Goal: Task Accomplishment & Management: Use online tool/utility

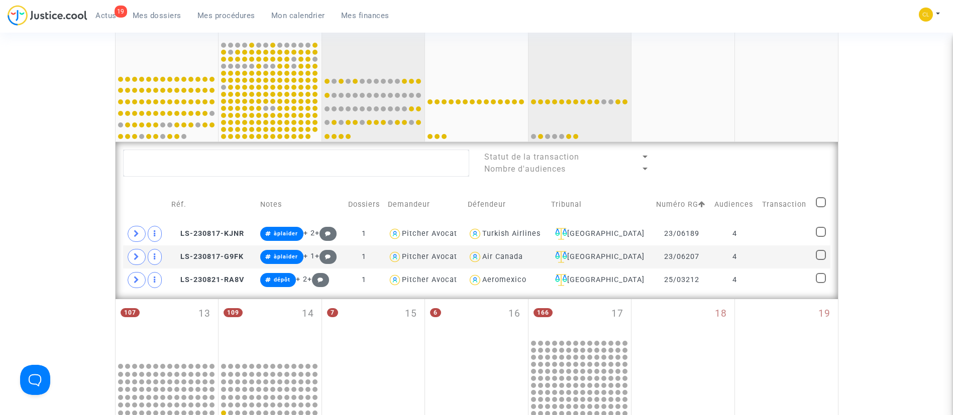
scroll to position [342, 0]
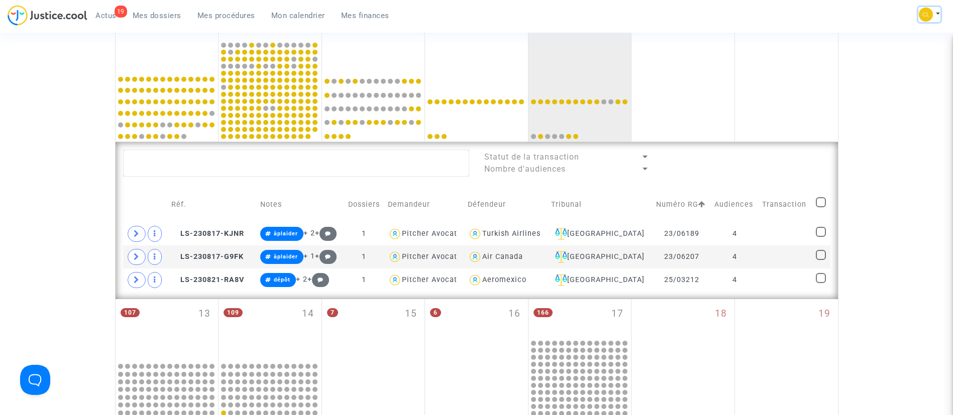
click at [922, 13] on img at bounding box center [925, 15] width 14 height 14
click at [883, 65] on link "Paramètres" at bounding box center [888, 68] width 101 height 16
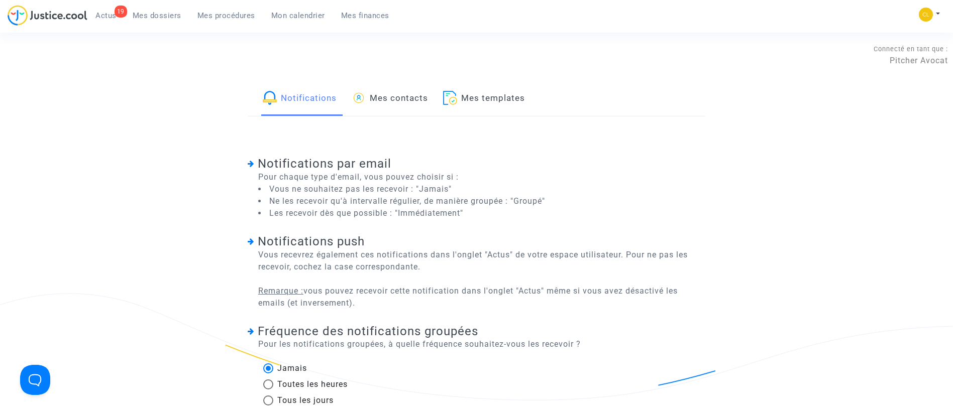
click at [502, 91] on link "Mes templates" at bounding box center [484, 99] width 82 height 34
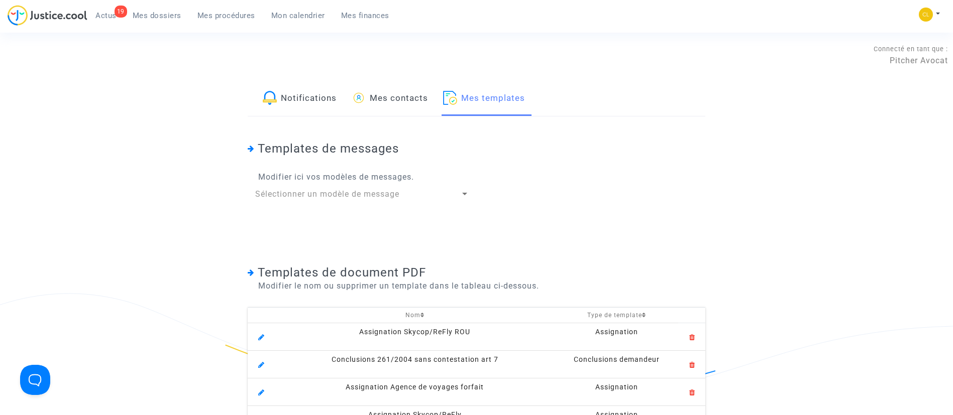
click at [642, 313] on icon at bounding box center [644, 315] width 4 height 6
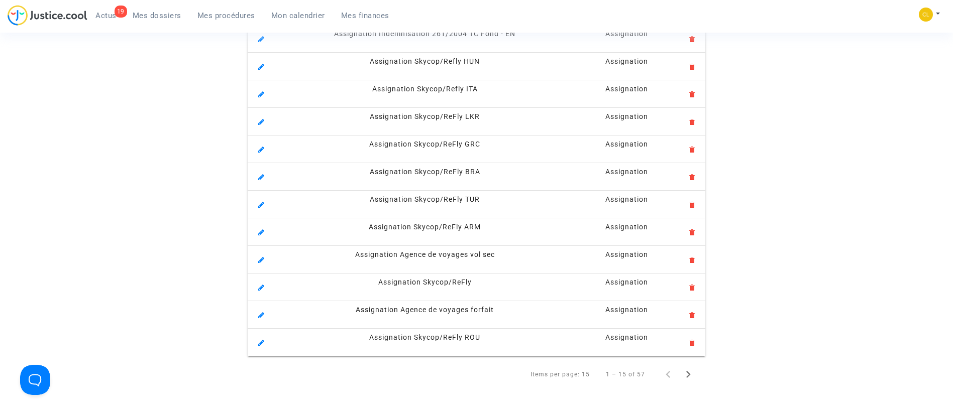
scroll to position [384, 0]
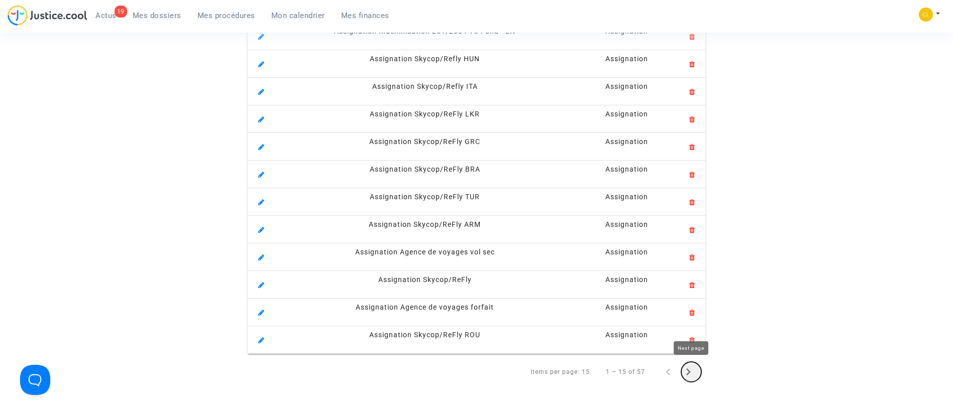
click at [691, 374] on icon "Next page" at bounding box center [688, 372] width 14 height 14
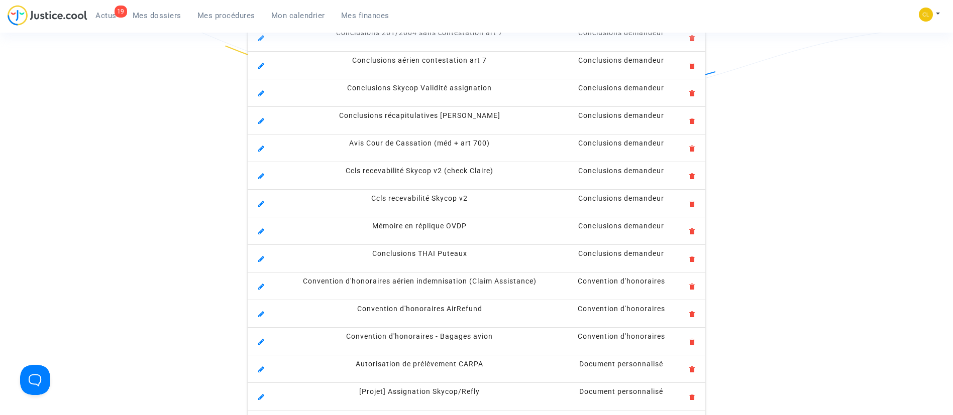
scroll to position [310, 0]
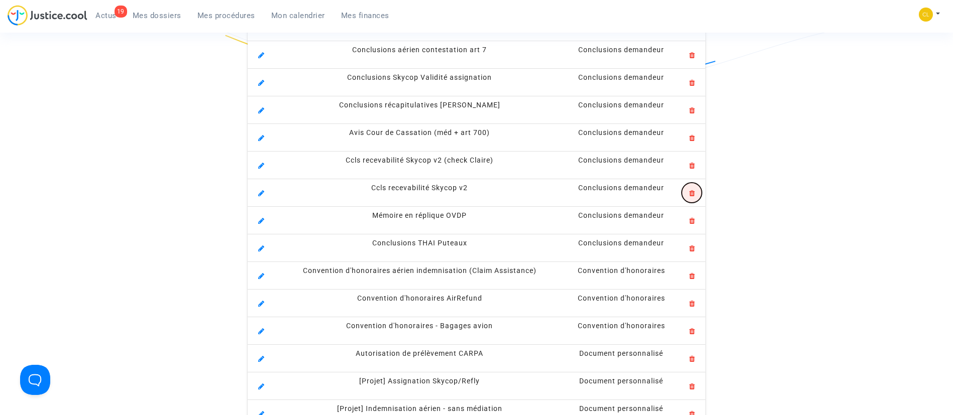
click at [693, 192] on icon at bounding box center [692, 191] width 6 height 9
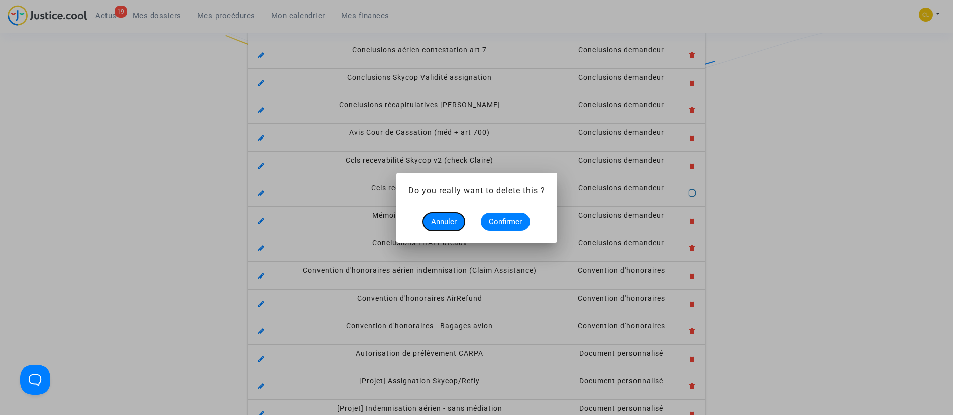
scroll to position [0, 0]
click at [509, 220] on span "Confirmer" at bounding box center [505, 221] width 33 height 9
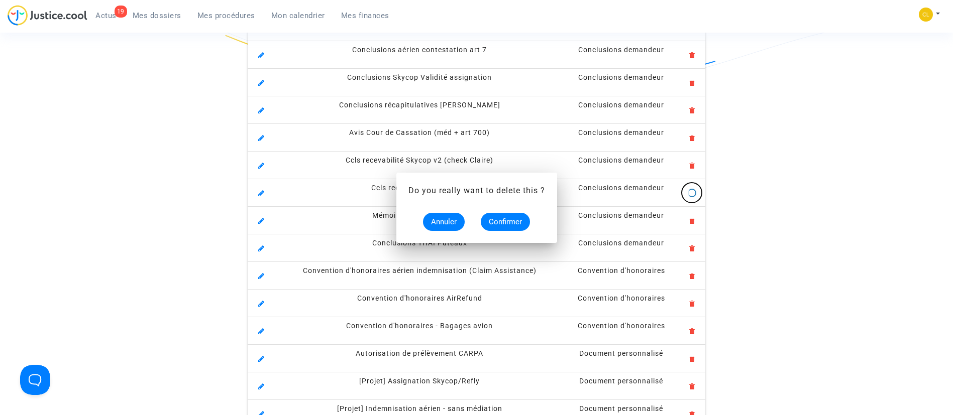
scroll to position [310, 0]
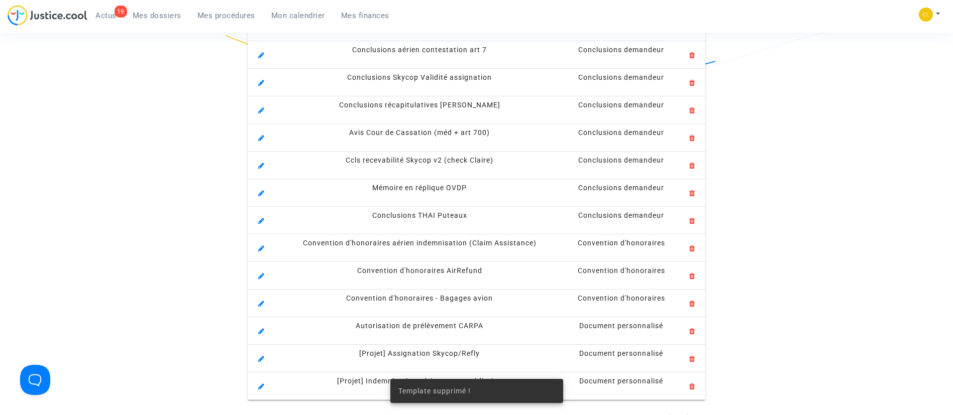
click at [478, 162] on span "Ccls recevabilité Skycop v2 (check Claire)" at bounding box center [419, 160] width 148 height 8
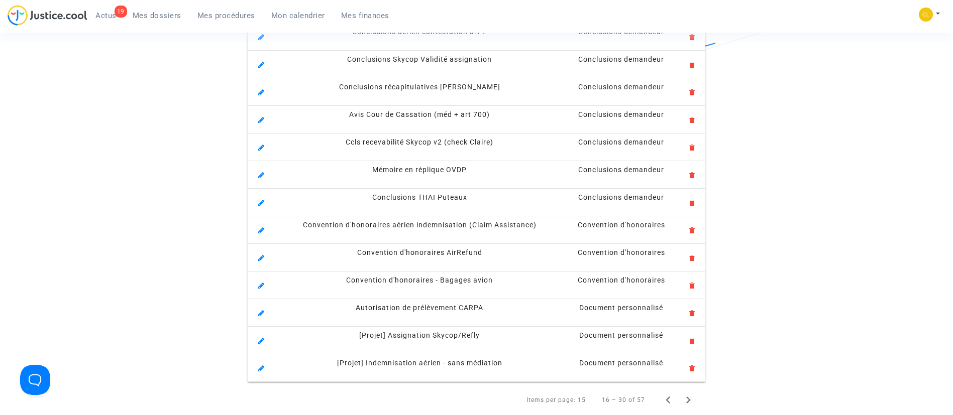
scroll to position [329, 0]
click at [260, 146] on icon at bounding box center [261, 145] width 6 height 9
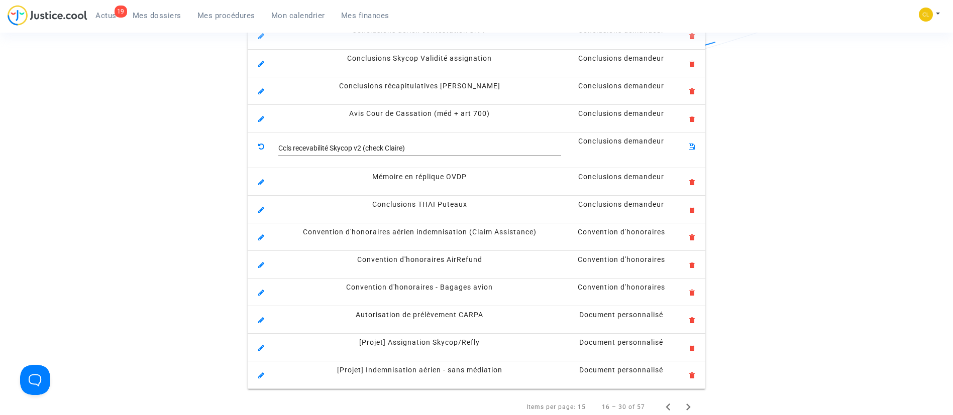
click at [420, 149] on input "Ccls recevabilité Skycop v2 (check Claire)" at bounding box center [419, 149] width 283 height 8
type input "Ccls recevabilité Skycop v2"
click at [692, 143] on icon at bounding box center [691, 145] width 6 height 9
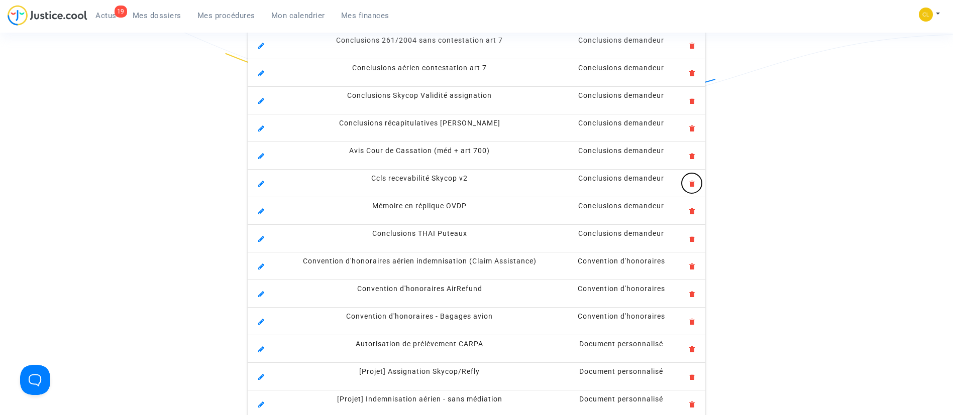
scroll to position [0, 0]
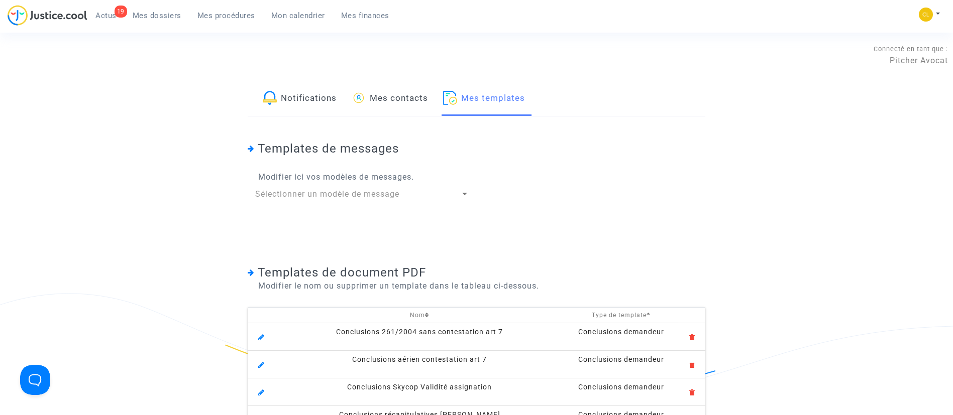
click at [209, 14] on span "Mes procédures" at bounding box center [226, 15] width 58 height 9
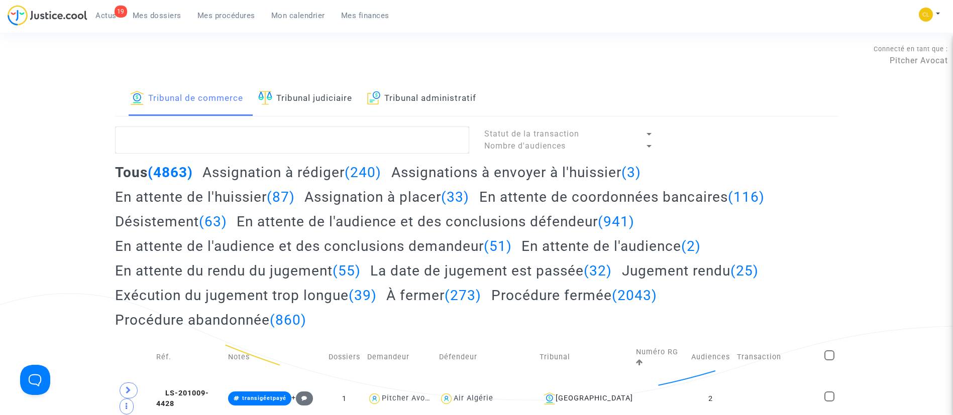
click at [323, 103] on link "Tribunal judiciaire" at bounding box center [305, 99] width 94 height 34
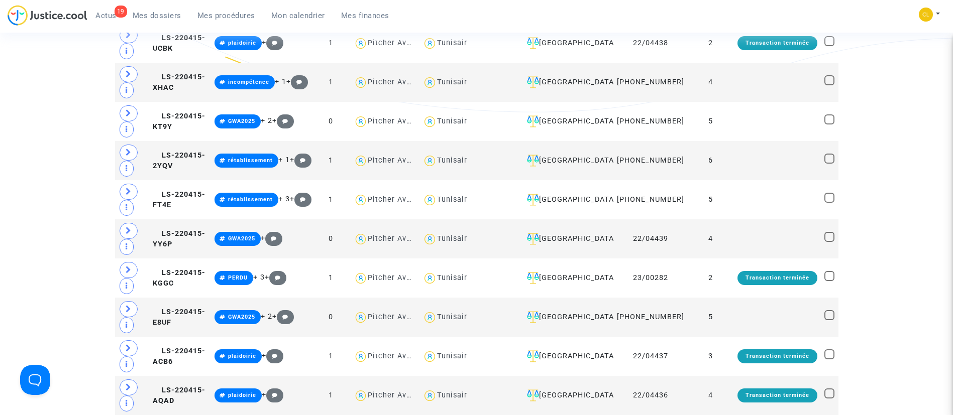
scroll to position [829, 0]
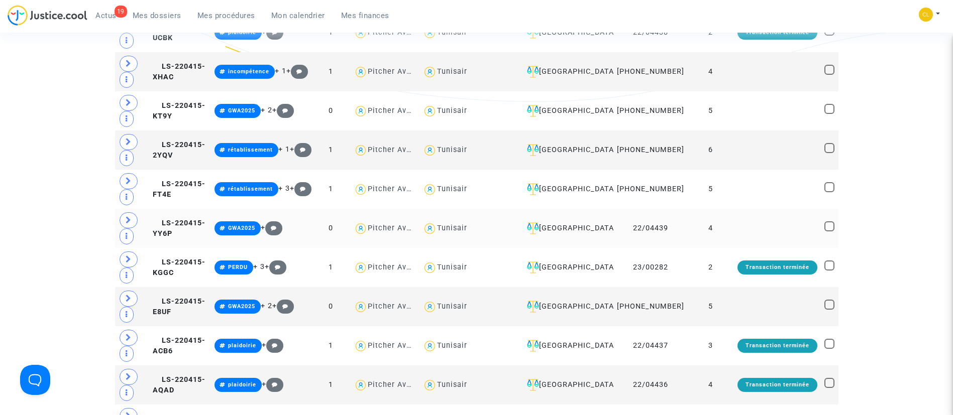
click at [774, 231] on td at bounding box center [776, 228] width 87 height 39
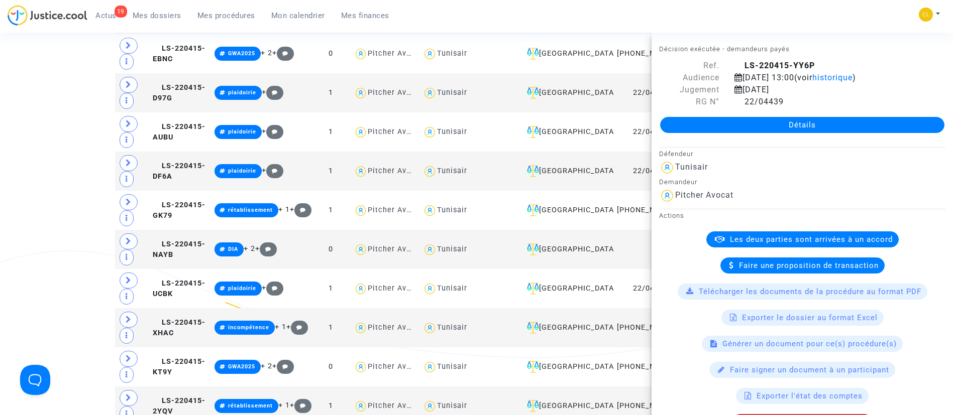
scroll to position [150, 0]
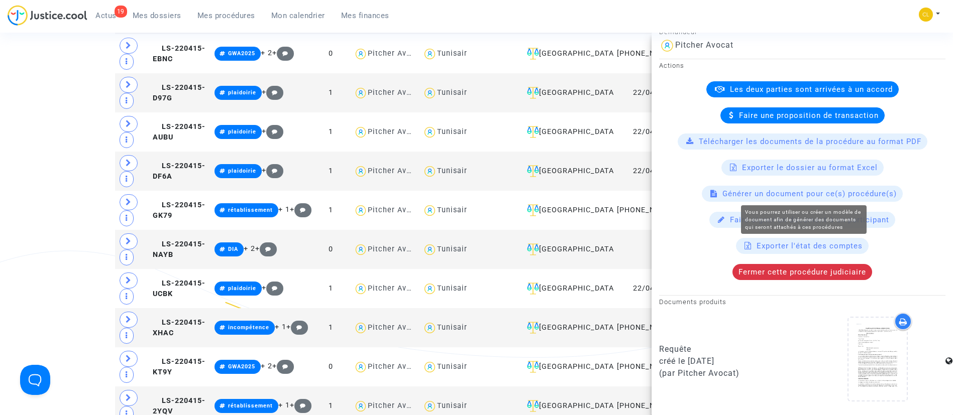
click at [734, 195] on span "Générer un document pour ce(s) procédure(s)" at bounding box center [809, 193] width 174 height 9
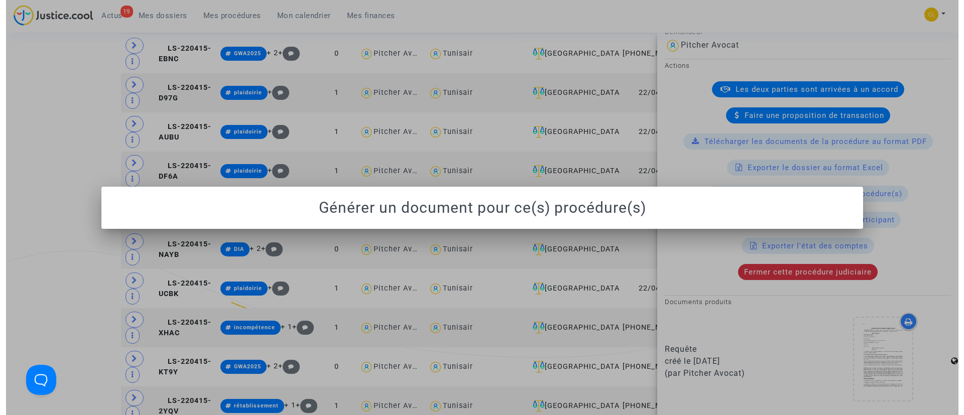
scroll to position [0, 0]
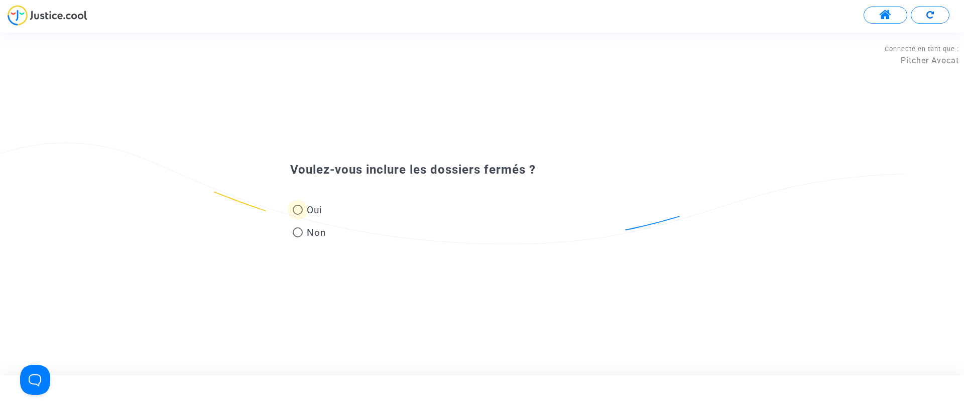
click at [299, 214] on span at bounding box center [298, 210] width 10 height 10
click at [298, 215] on input "Oui" at bounding box center [297, 215] width 1 height 1
radio input "true"
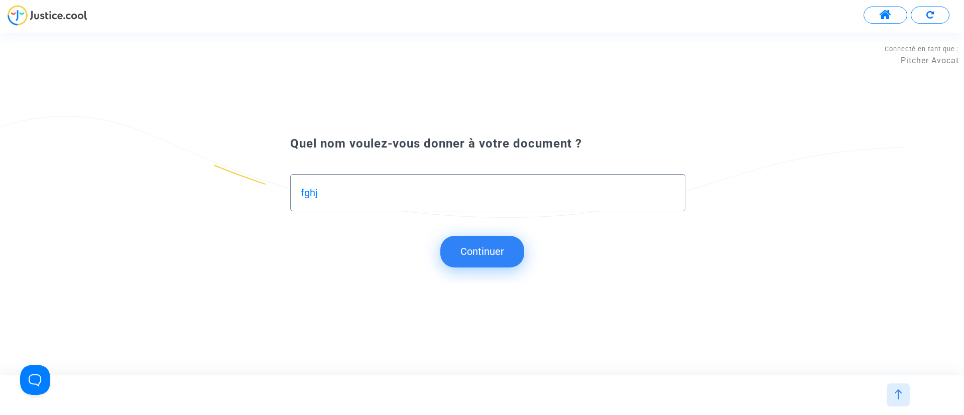
type input "fghj"
click at [456, 244] on button "Continuer" at bounding box center [482, 251] width 84 height 31
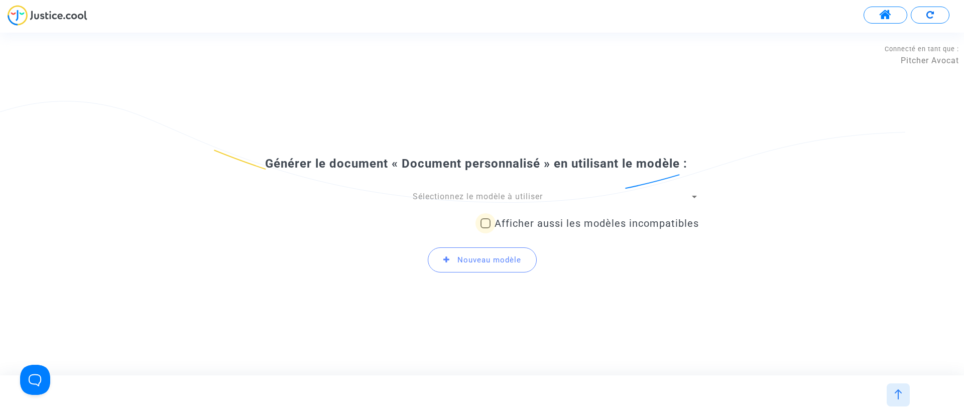
click at [524, 217] on span "Afficher aussi les modèles incompatibles" at bounding box center [597, 223] width 204 height 12
click at [486, 228] on input "Afficher aussi les modèles incompatibles" at bounding box center [485, 228] width 1 height 1
checkbox input "true"
click at [487, 201] on span "Sélectionnez le modèle à utiliser" at bounding box center [478, 197] width 130 height 10
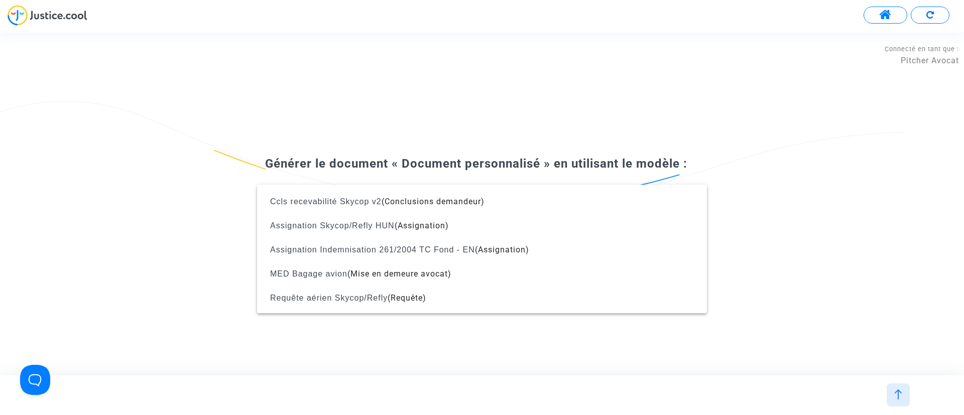
scroll to position [743, 0]
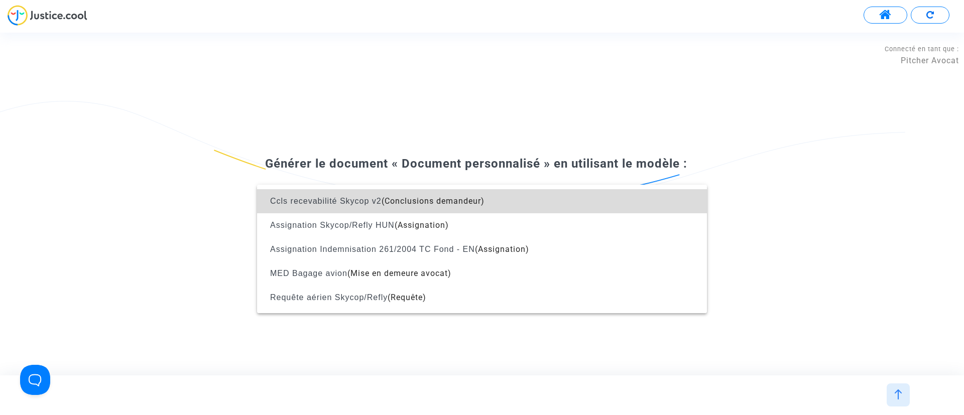
click at [492, 210] on span "Ccls recevabilité Skycop v2 (Conclusions demandeur)" at bounding box center [482, 201] width 434 height 24
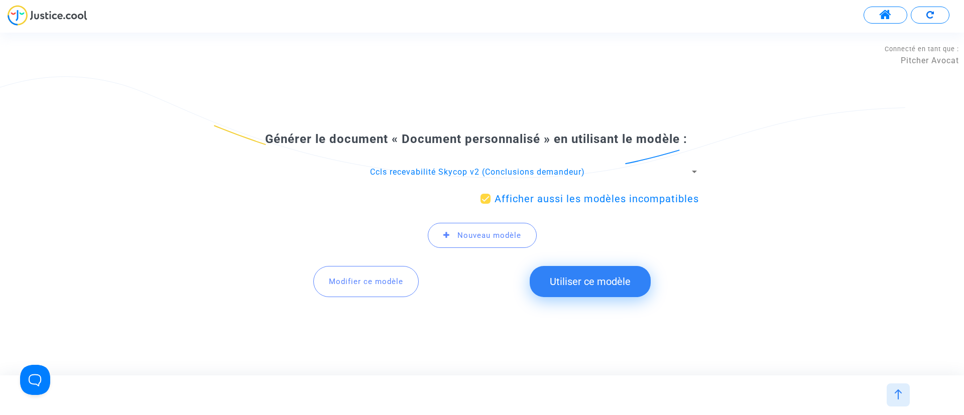
click at [617, 292] on button "Utiliser ce modèle" at bounding box center [590, 281] width 121 height 31
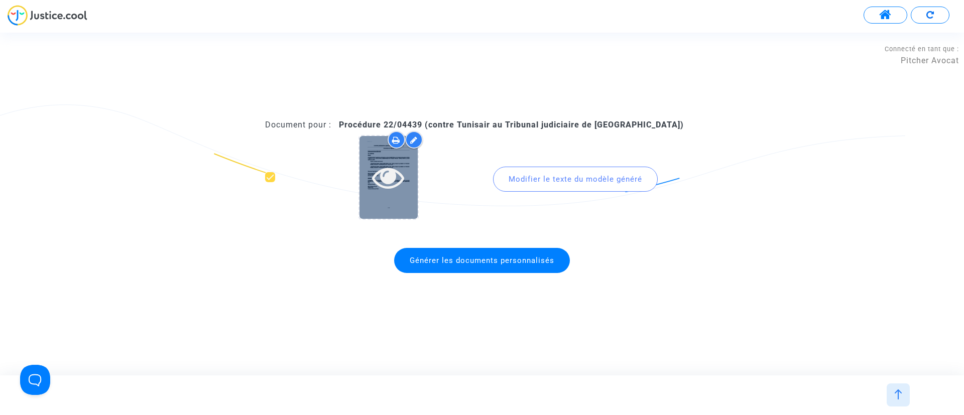
click at [394, 177] on icon at bounding box center [388, 177] width 33 height 32
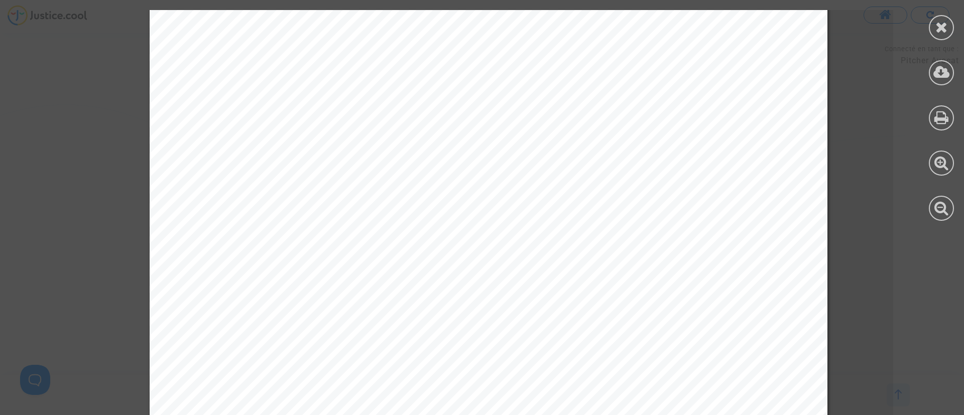
scroll to position [199, 0]
click at [942, 27] on icon at bounding box center [941, 27] width 13 height 15
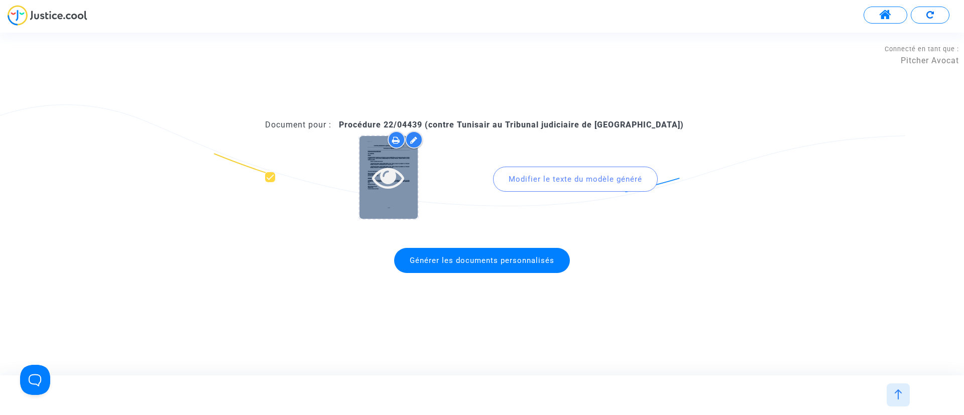
click at [398, 163] on icon at bounding box center [388, 177] width 33 height 32
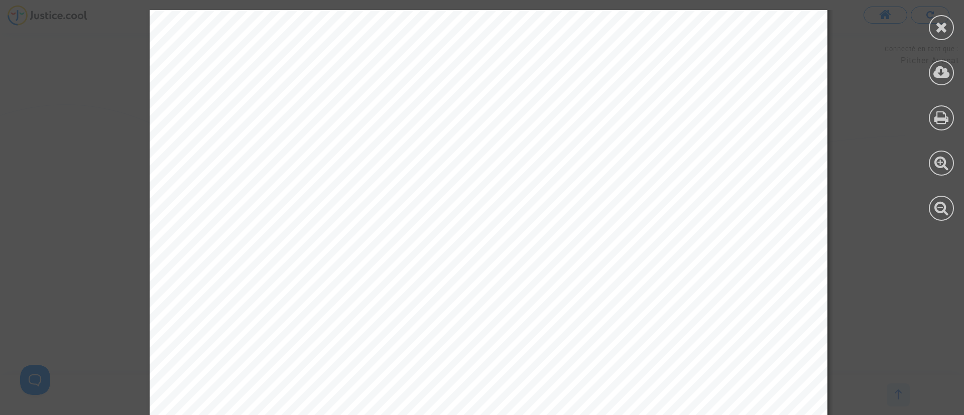
scroll to position [4577, 0]
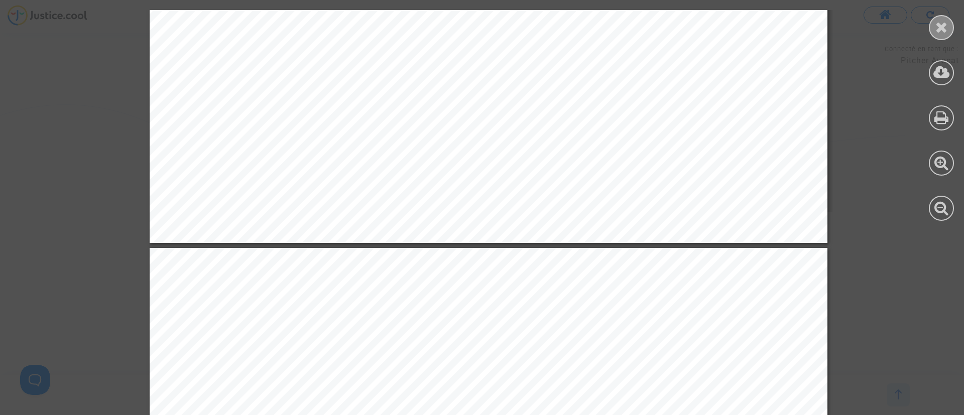
click at [940, 34] on icon at bounding box center [941, 27] width 13 height 15
